Goal: Check status: Check status

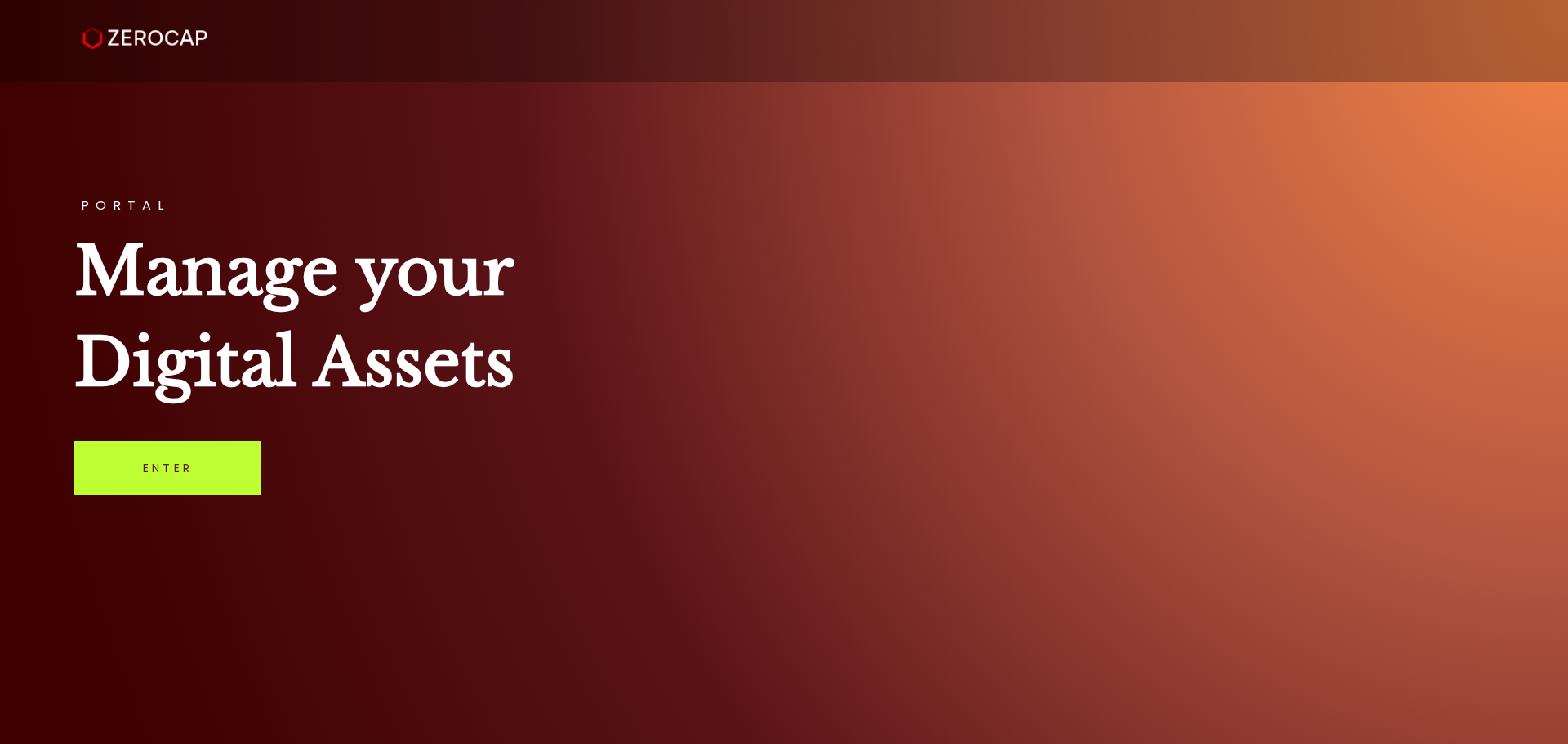
click at [163, 466] on link "Enter" at bounding box center [168, 468] width 187 height 54
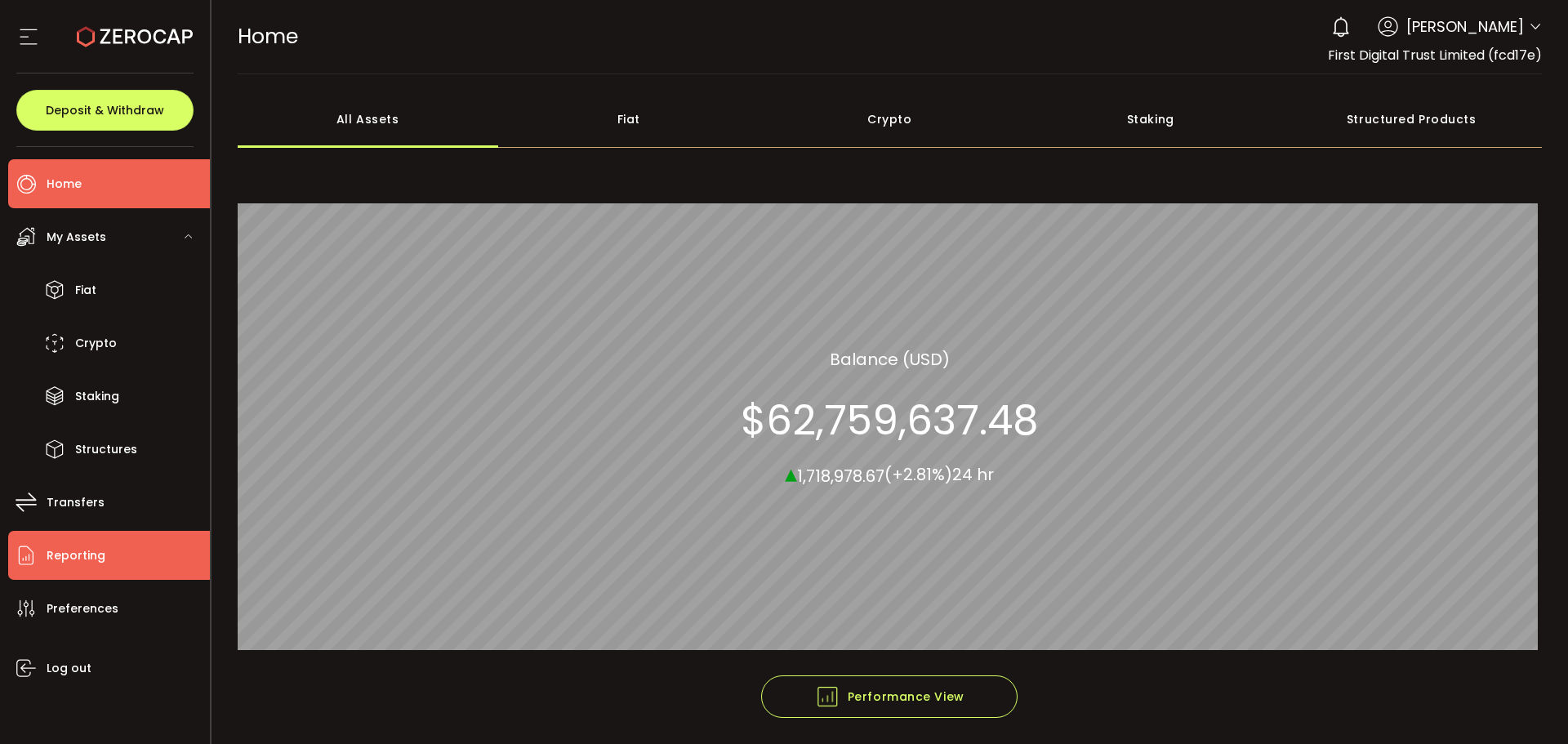
click at [84, 566] on span "Reporting" at bounding box center [75, 555] width 58 height 24
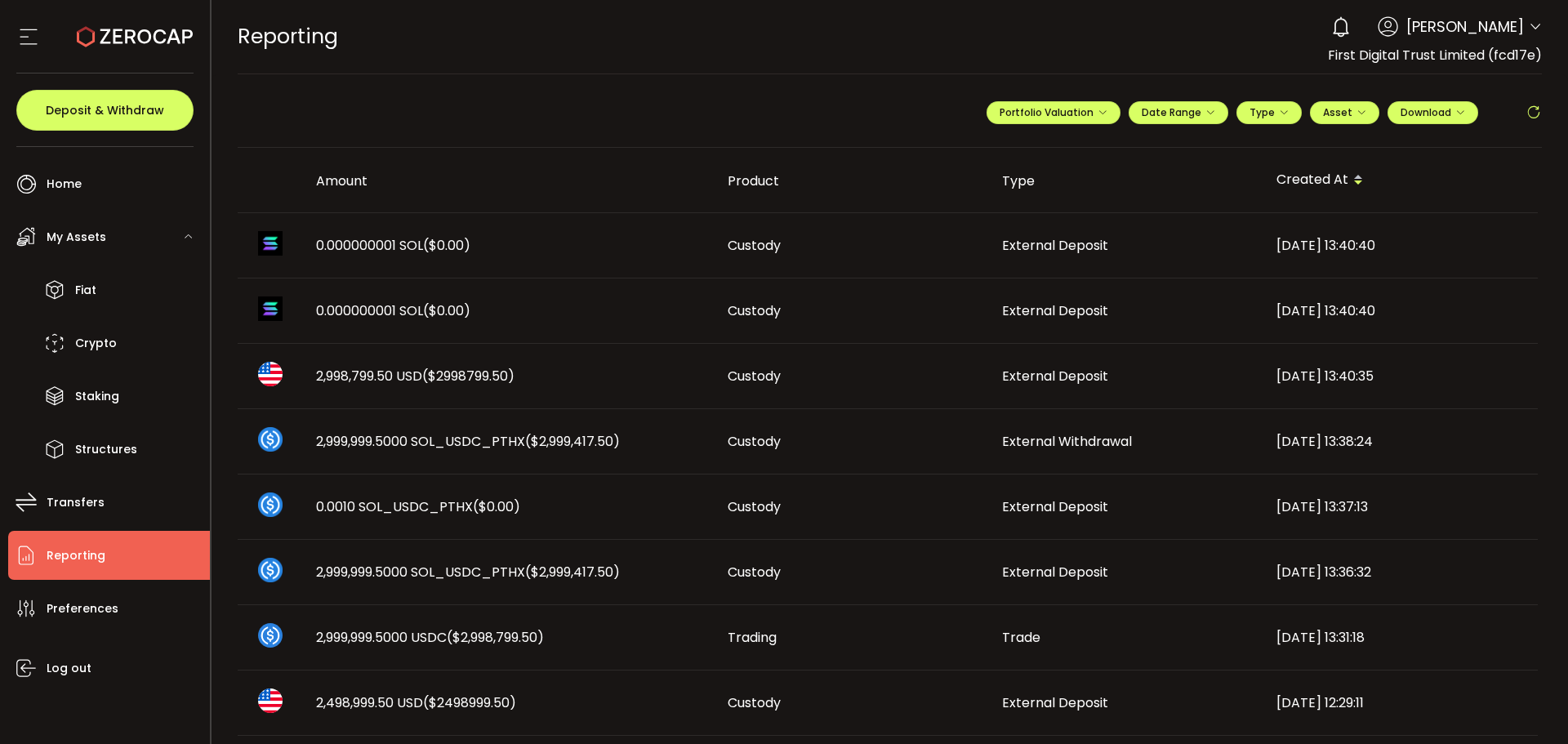
click at [416, 376] on span "2,998,799.50 USD ($2998799.50)" at bounding box center [414, 376] width 198 height 19
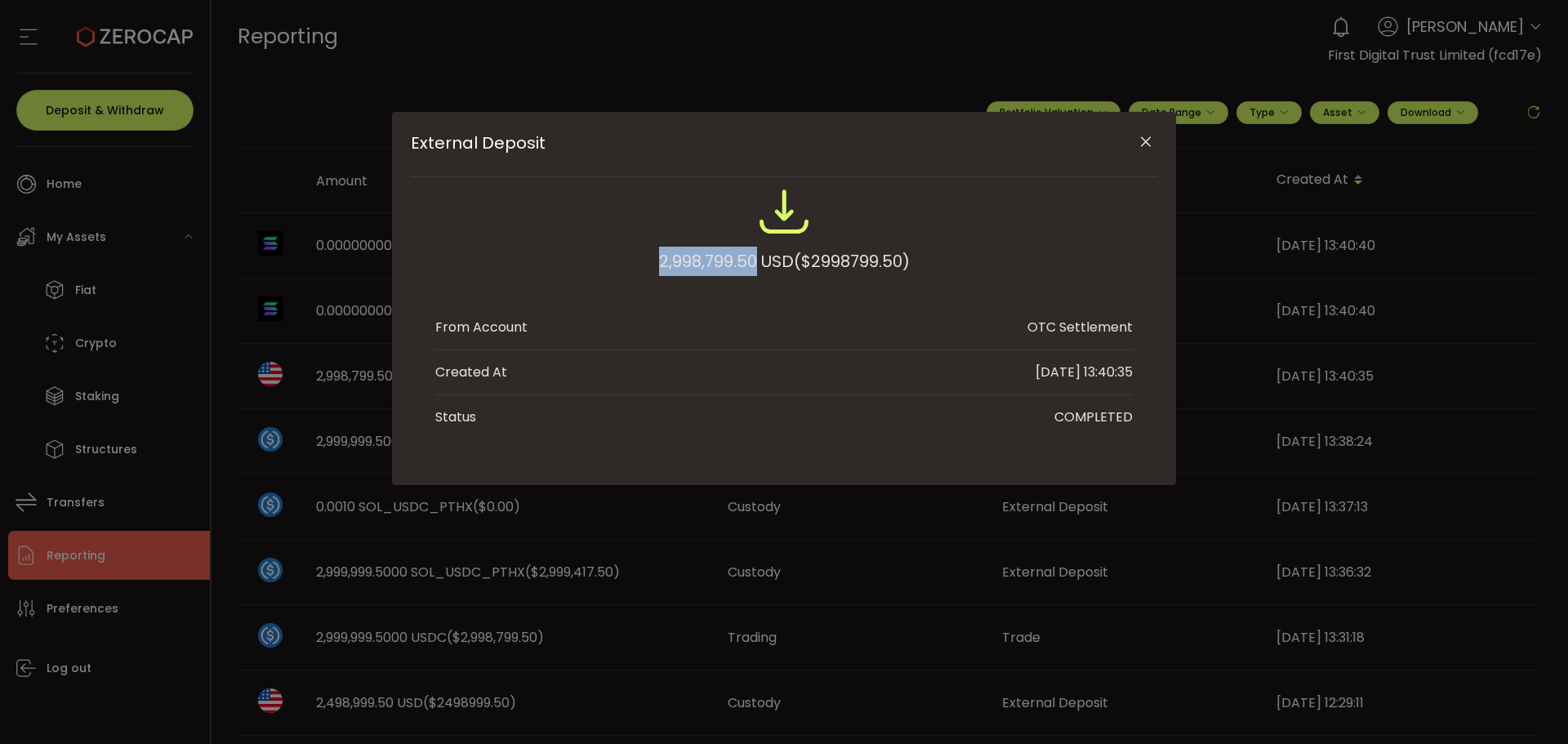
drag, startPoint x: 652, startPoint y: 268, endPoint x: 755, endPoint y: 256, distance: 103.7
click at [755, 256] on div "2,998,799.50 USD ($2998799.50)" at bounding box center [784, 238] width 697 height 107
copy div "2,998,799.50"
click at [1146, 145] on icon "Close" at bounding box center [1146, 142] width 17 height 17
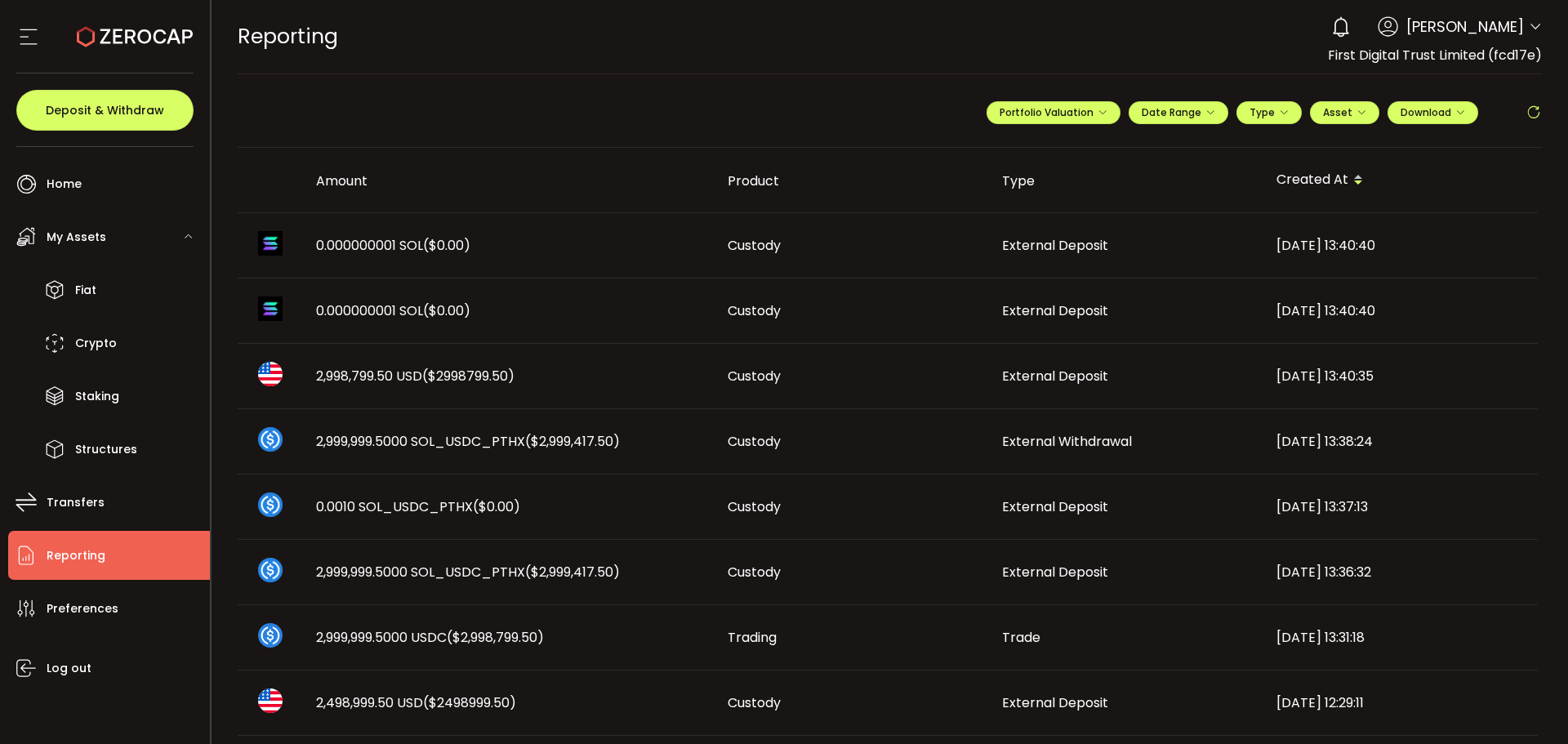
click at [368, 368] on span "2,998,799.50 USD ($2998799.50)" at bounding box center [414, 376] width 198 height 19
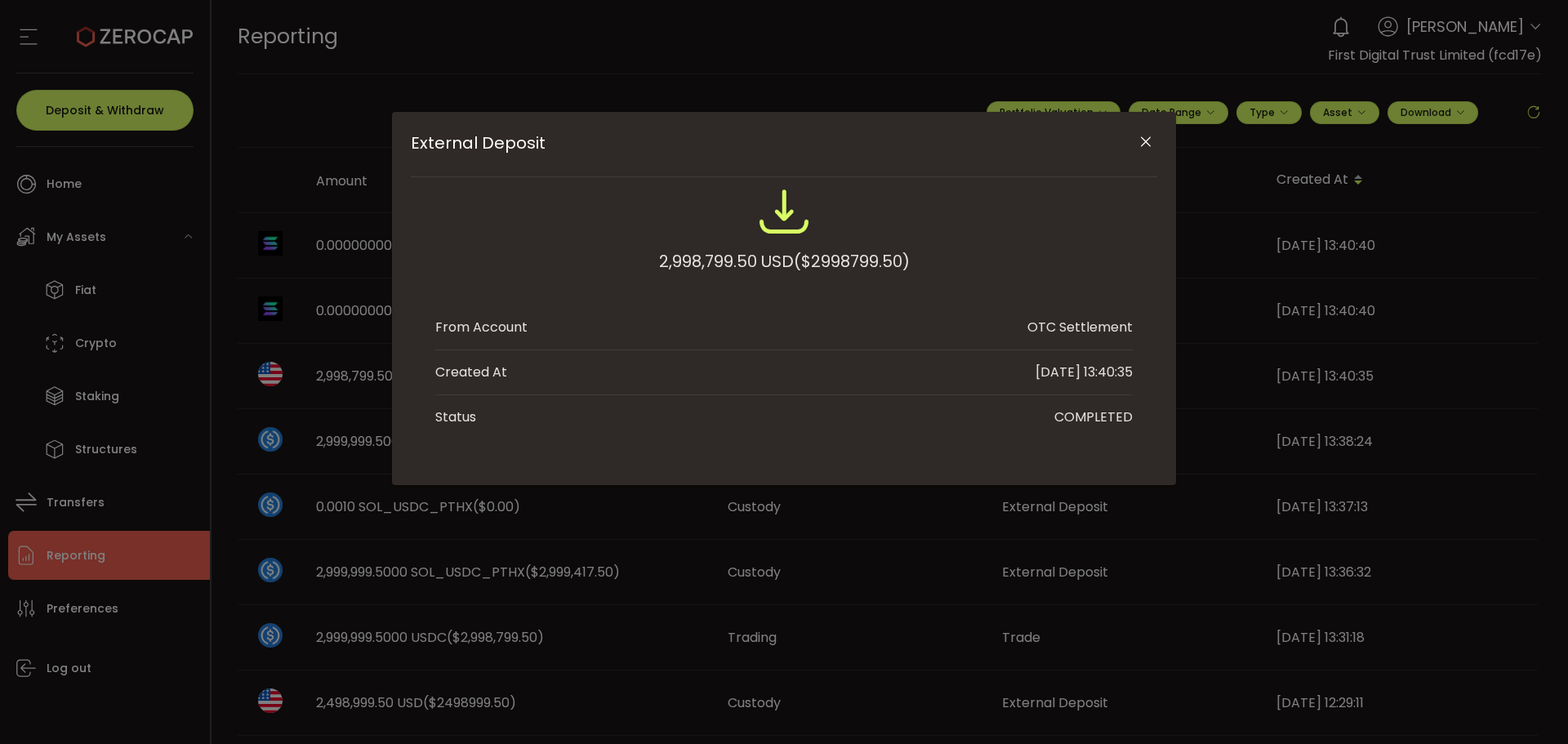
click at [1155, 150] on button "Close" at bounding box center [1145, 142] width 29 height 29
